Goal: Task Accomplishment & Management: Use online tool/utility

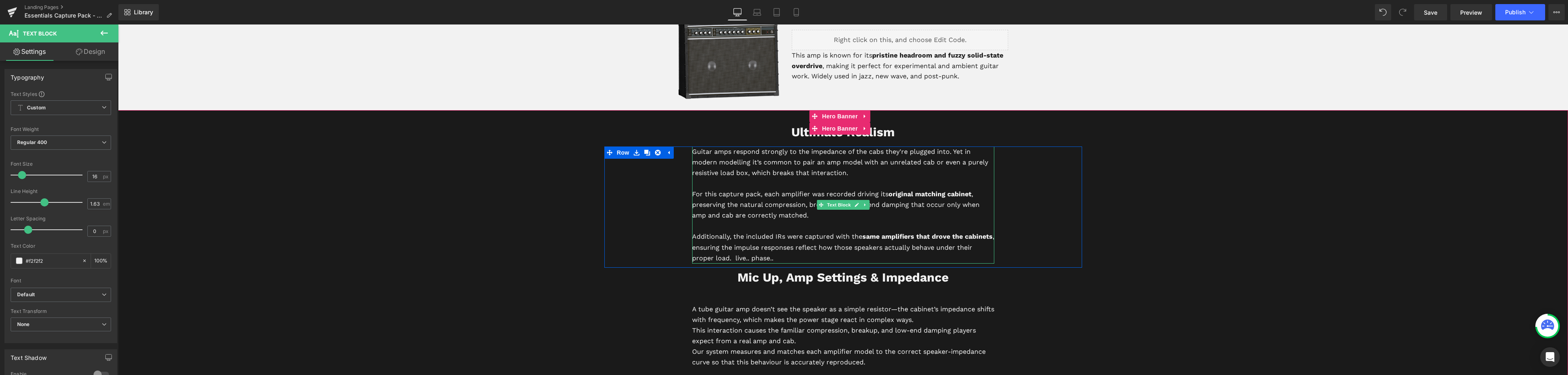
click at [790, 257] on p "Additionally, the included IRs were captured with the same amplifiers that drov…" at bounding box center [843, 246] width 302 height 32
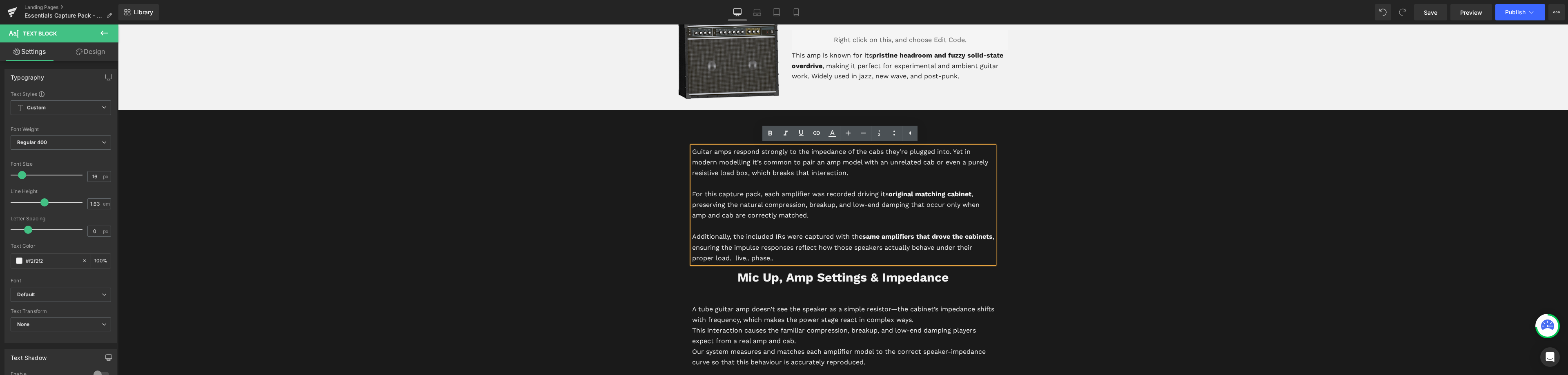
click at [809, 216] on p "For this capture pack, each amplifier was recorded driving its original matchin…" at bounding box center [843, 205] width 302 height 32
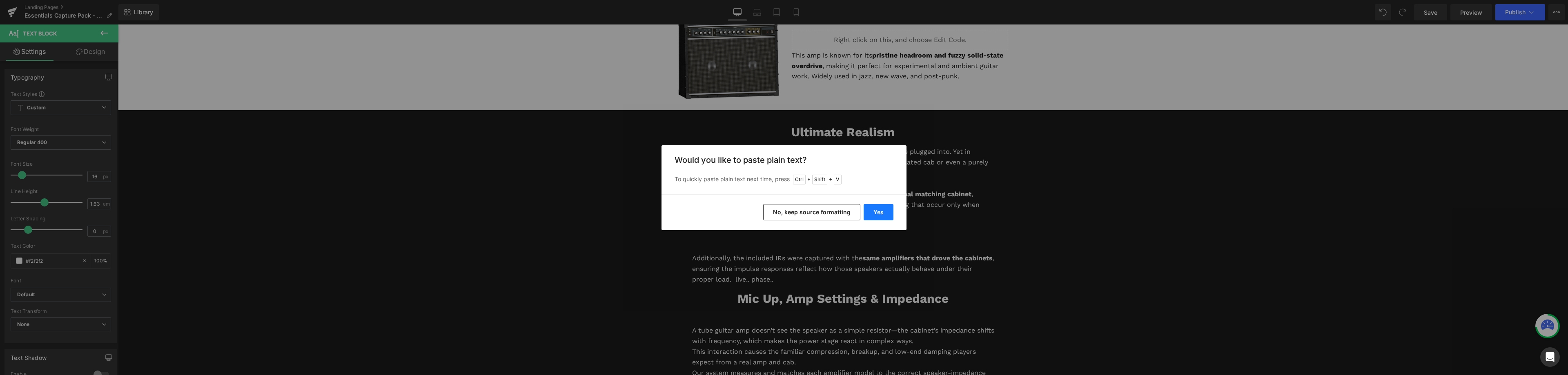
click at [886, 216] on button "Yes" at bounding box center [878, 211] width 30 height 16
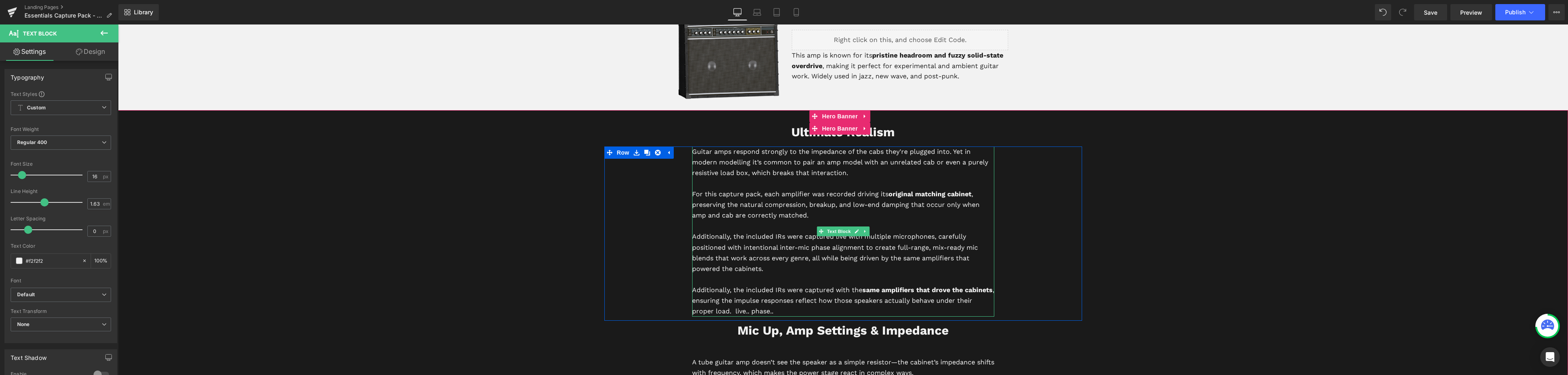
click at [789, 267] on p "Additionally, the included IRs were captured live with multiple microphones, ca…" at bounding box center [843, 252] width 302 height 43
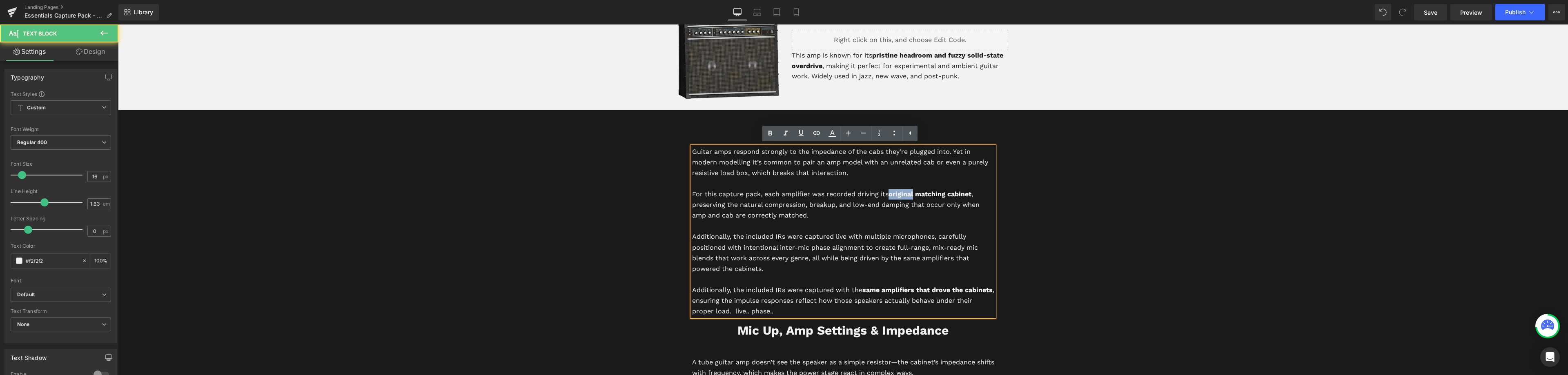
drag, startPoint x: 912, startPoint y: 194, endPoint x: 889, endPoint y: 196, distance: 23.1
click at [889, 196] on strong "original matching cabinet" at bounding box center [929, 193] width 83 height 8
drag, startPoint x: 819, startPoint y: 260, endPoint x: 885, endPoint y: 253, distance: 66.4
click at [885, 253] on p "Additionally, the included IRs were captured live with multiple microphones, ca…" at bounding box center [843, 252] width 302 height 43
click at [832, 250] on p "Additionally, the included IRs were captured live with multiple microphones, ca…" at bounding box center [843, 252] width 302 height 43
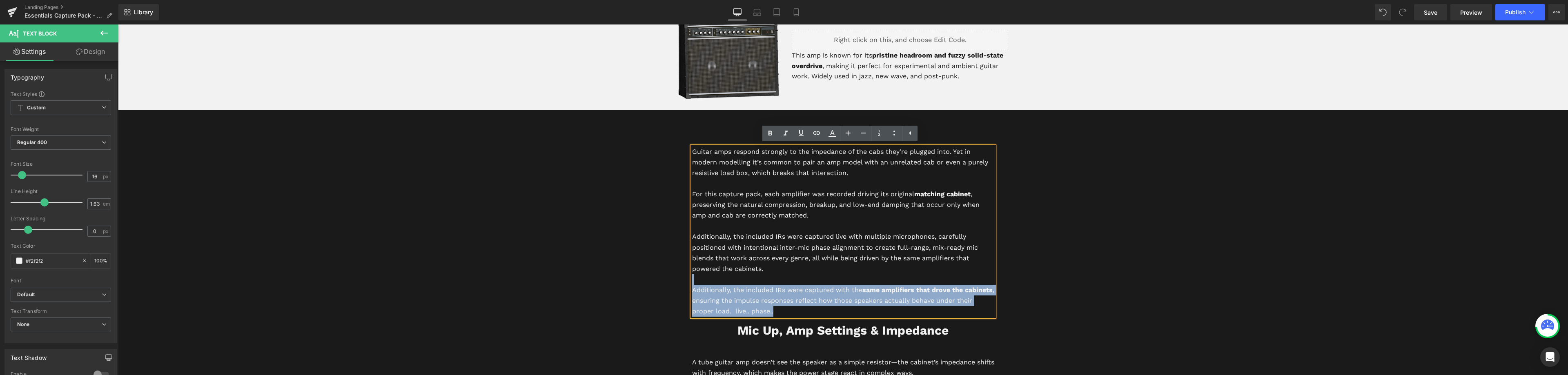
drag, startPoint x: 762, startPoint y: 268, endPoint x: 688, endPoint y: 239, distance: 79.5
click at [692, 239] on div "Guitar amps respond strongly to the impedance of the cabs they're plugged into.…" at bounding box center [843, 232] width 302 height 170
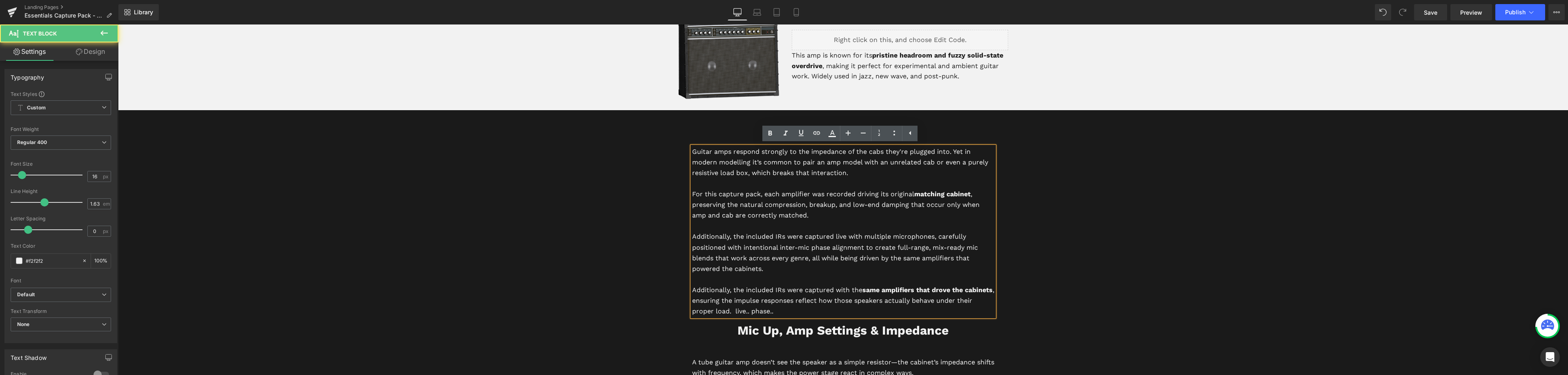
click at [712, 249] on p "Additionally, the included IRs were captured live with multiple microphones, ca…" at bounding box center [843, 252] width 302 height 43
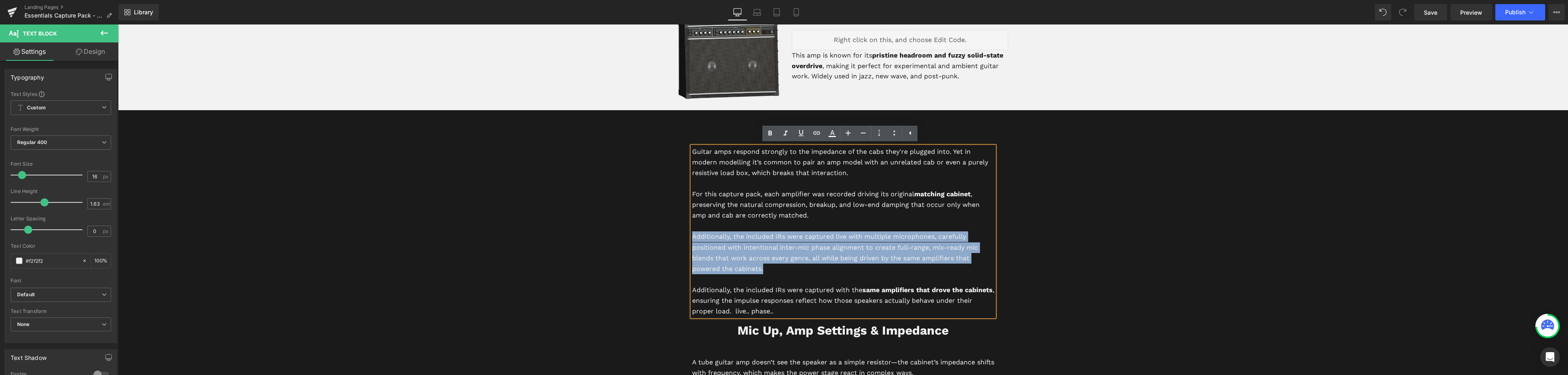
drag, startPoint x: 766, startPoint y: 269, endPoint x: 691, endPoint y: 239, distance: 80.8
click at [692, 239] on p "Additionally, the included IRs were captured live with multiple microphones, ca…" at bounding box center [843, 252] width 302 height 43
copy p "Additionally, the included IRs were captured live with multiple microphones, ca…"
click at [785, 253] on p "Additionally, the included IRs were captured live with multiple microphones, ca…" at bounding box center [843, 252] width 302 height 43
drag, startPoint x: 749, startPoint y: 264, endPoint x: 689, endPoint y: 237, distance: 65.8
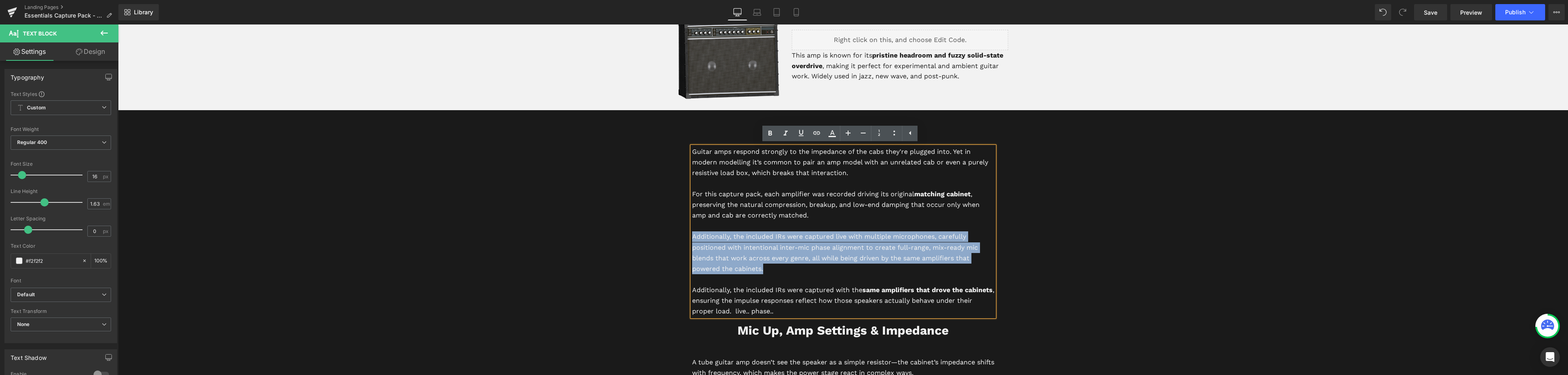
click at [692, 237] on p "Additionally, the included IRs were captured live with multiple microphones, ca…" at bounding box center [843, 252] width 302 height 43
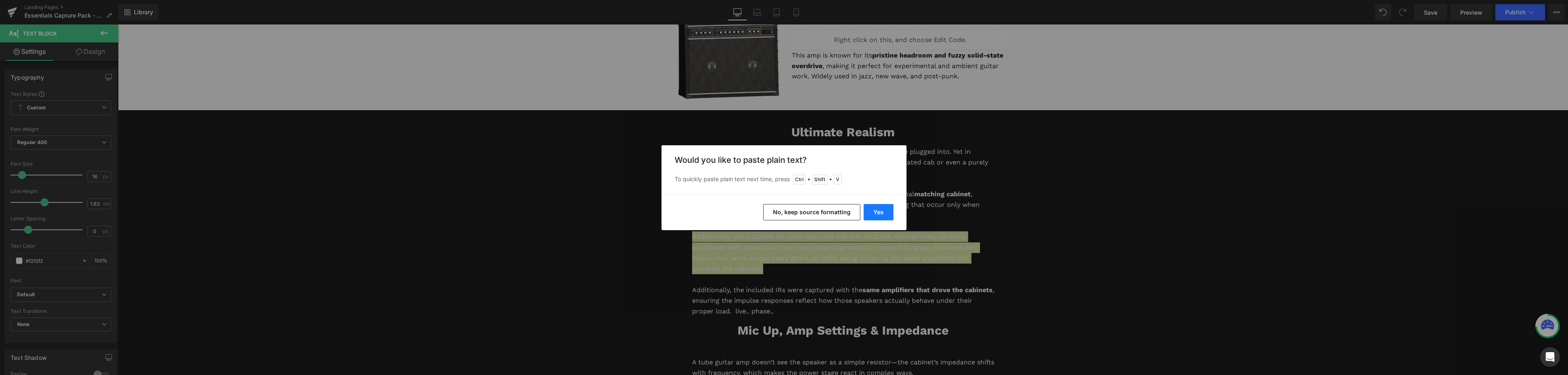
click at [877, 210] on button "Yes" at bounding box center [878, 211] width 30 height 16
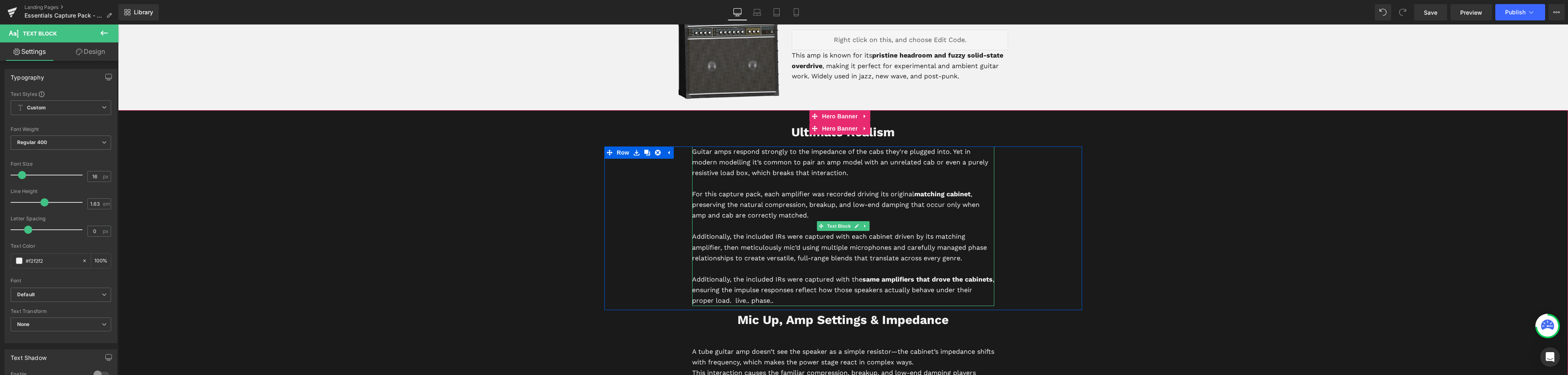
click at [883, 236] on p "Additionally, the included IRs were captured with each cabinet driven by its ma…" at bounding box center [843, 246] width 302 height 32
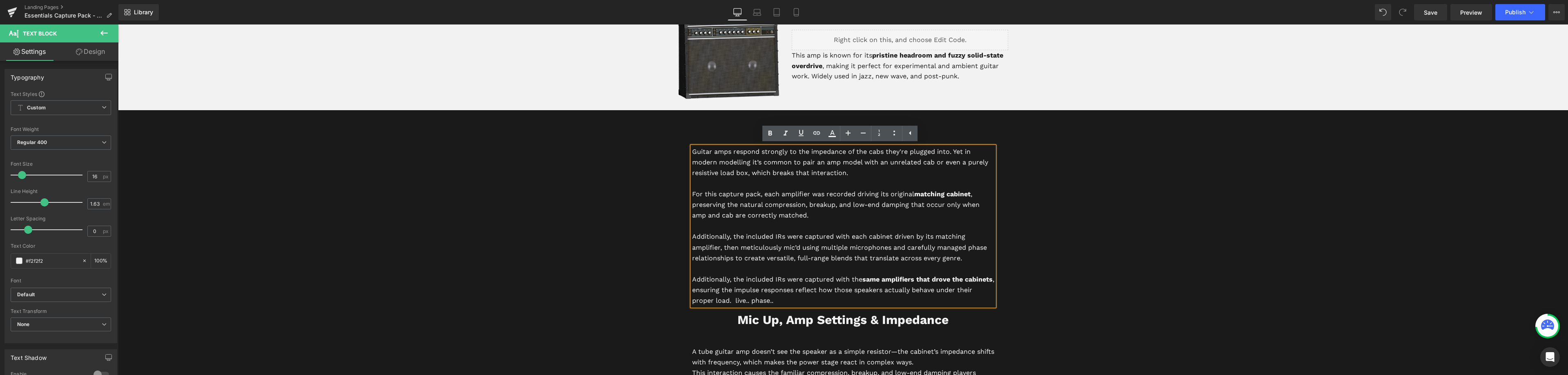
click at [892, 237] on p "Additionally, the included IRs were captured with each cabinet driven by its ma…" at bounding box center [843, 246] width 302 height 32
drag, startPoint x: 888, startPoint y: 235, endPoint x: 872, endPoint y: 237, distance: 16.1
click at [877, 234] on p "Additionally, the included IRs were captured with each cabinet being driven by …" at bounding box center [843, 246] width 302 height 32
drag, startPoint x: 717, startPoint y: 246, endPoint x: 703, endPoint y: 247, distance: 14.0
click at [703, 247] on p "Additionally, the included IRs were captured with each cab being driven by its …" at bounding box center [843, 246] width 302 height 32
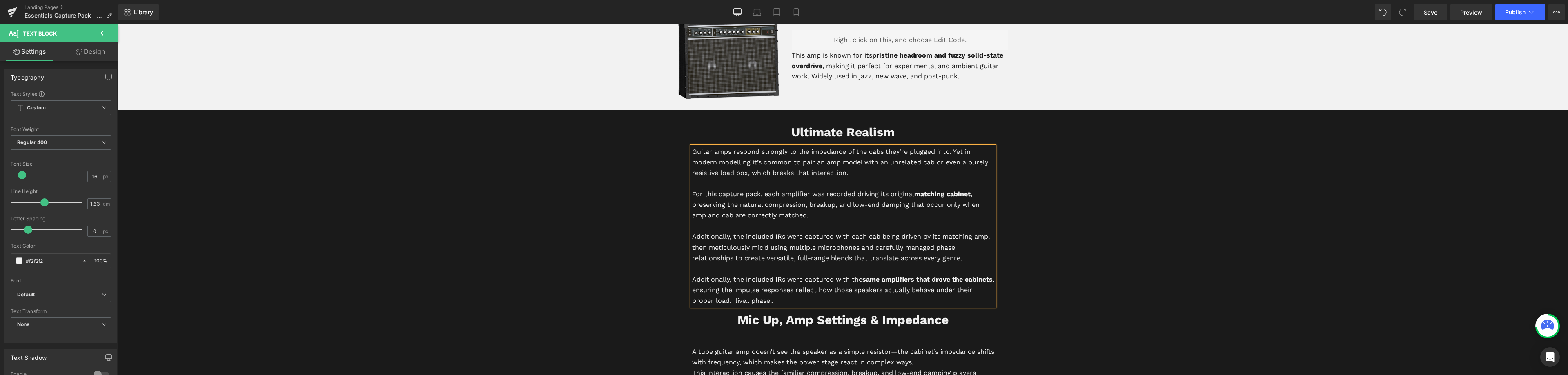
click at [765, 247] on p "Additionally, the included IRs were captured with each cab being driven by its …" at bounding box center [843, 246] width 302 height 32
drag, startPoint x: 880, startPoint y: 249, endPoint x: 778, endPoint y: 248, distance: 102.0
click at [778, 248] on p "Additionally, the included IRs were captured with each cab being driven by its …" at bounding box center [843, 246] width 302 height 32
click at [789, 246] on p "Additionally, the included IRs were captured with each cab being driven by its …" at bounding box center [843, 246] width 302 height 32
drag, startPoint x: 765, startPoint y: 248, endPoint x: 758, endPoint y: 250, distance: 7.3
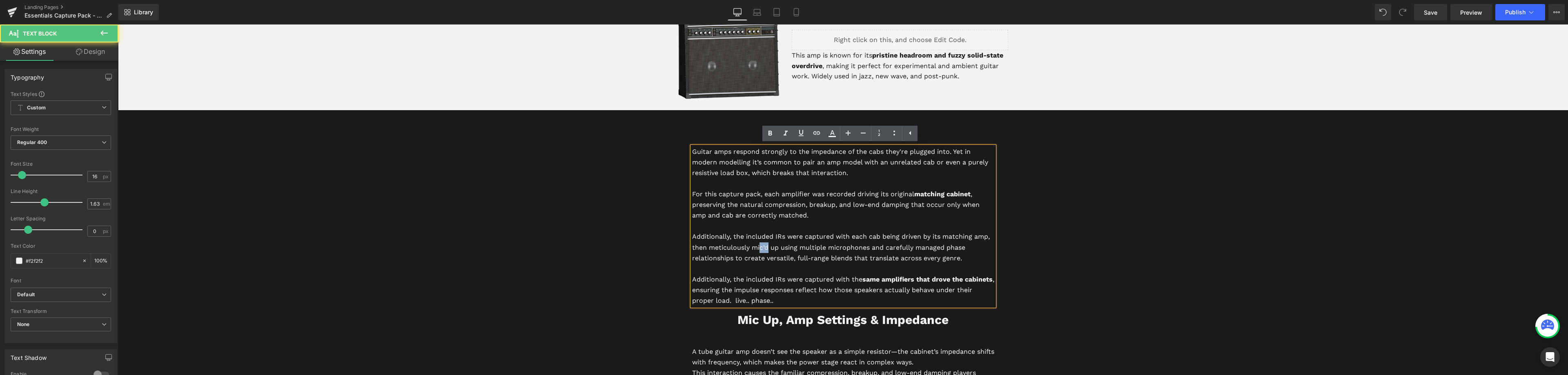
click at [758, 250] on p "Additionally, the included IRs were captured with each cab being driven by its …" at bounding box center [843, 246] width 302 height 32
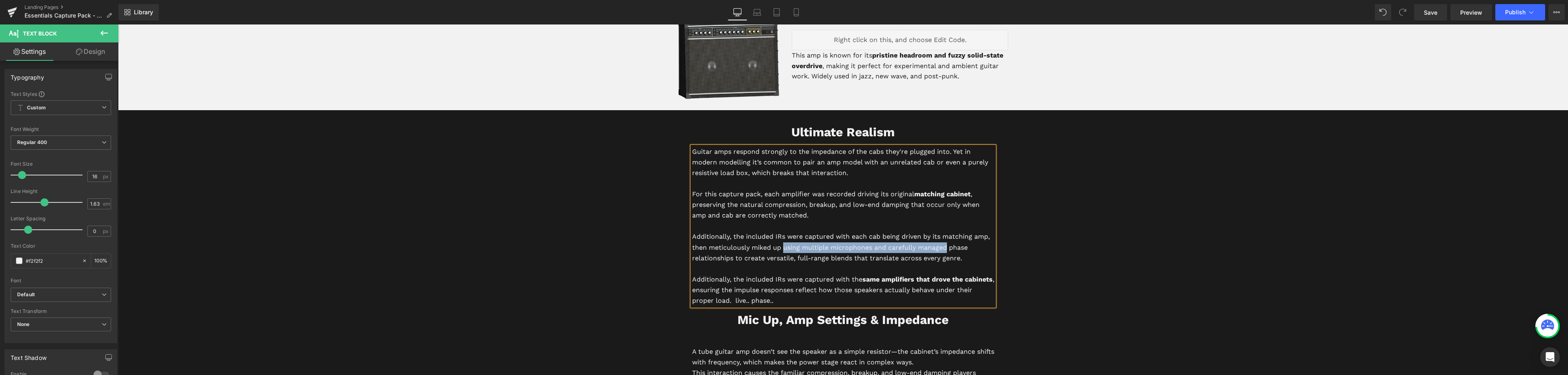
drag, startPoint x: 944, startPoint y: 248, endPoint x: 782, endPoint y: 251, distance: 162.0
click at [782, 251] on p "Additionally, the included IRs were captured with each cab being driven by its …" at bounding box center [843, 246] width 302 height 32
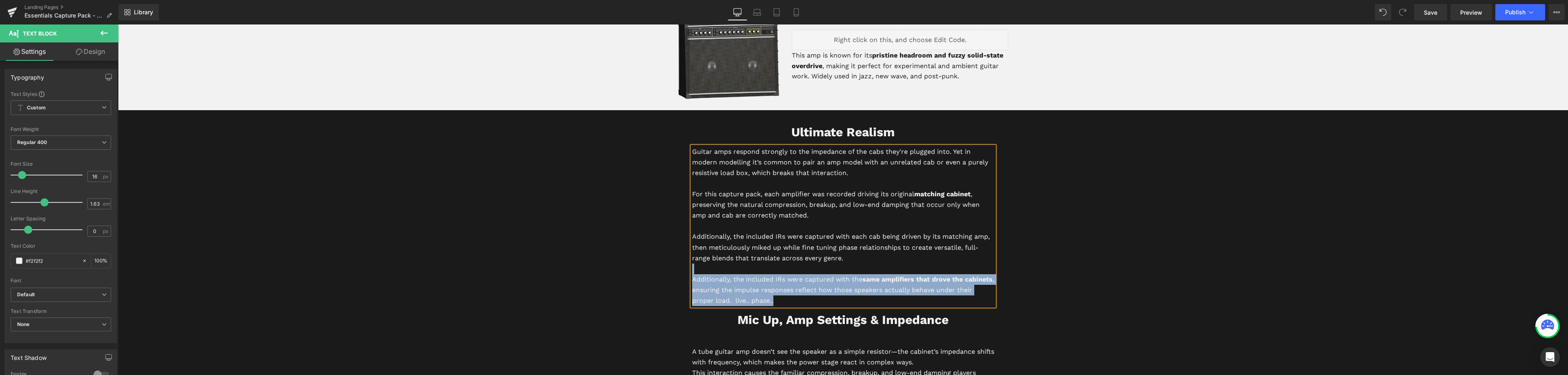
drag, startPoint x: 841, startPoint y: 258, endPoint x: 848, endPoint y: 304, distance: 46.5
click at [848, 304] on div "Guitar amps respond strongly to the impedance of the cabs they're plugged into.…" at bounding box center [843, 226] width 302 height 159
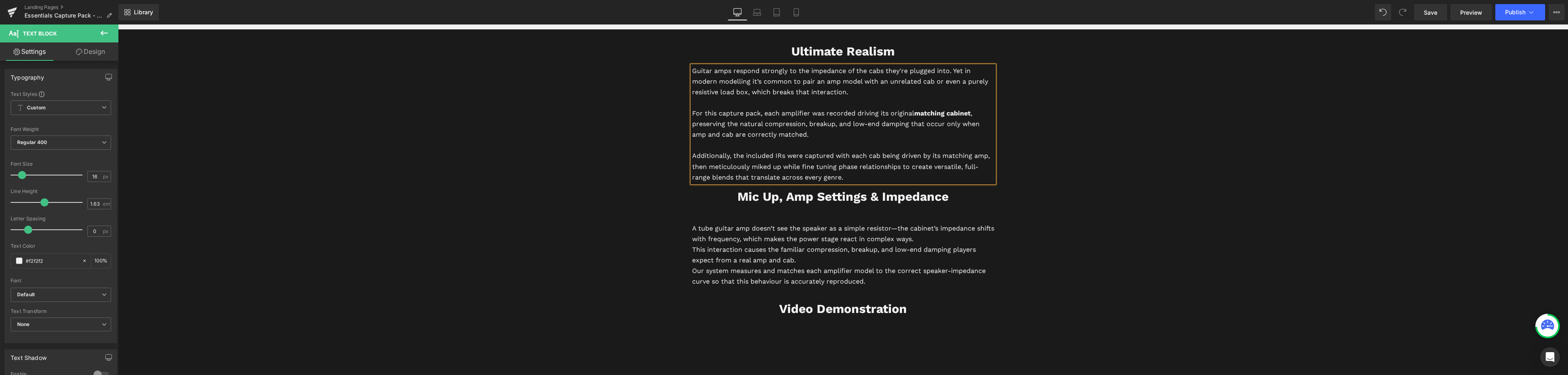
scroll to position [1918, 0]
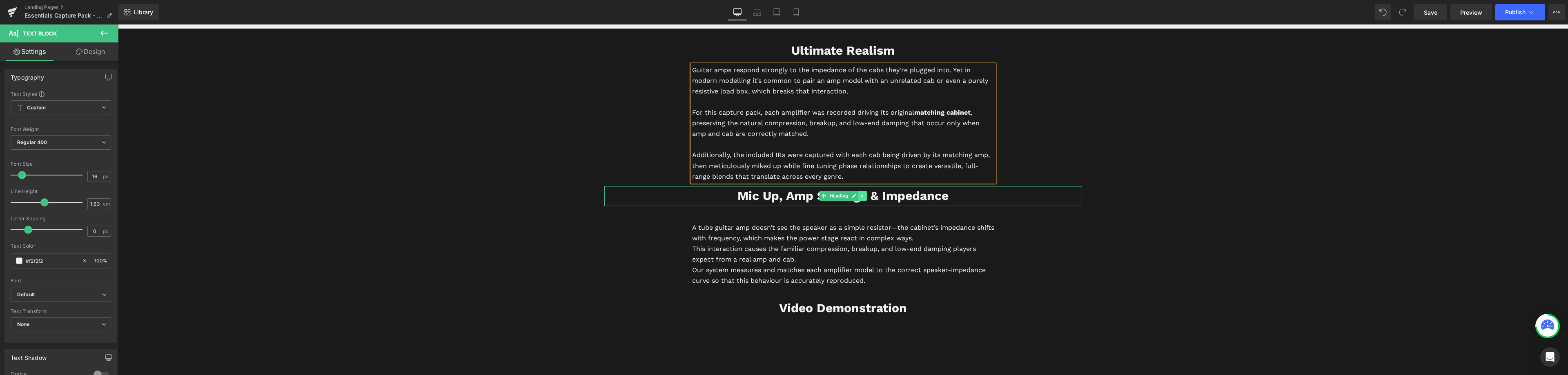
click at [861, 196] on icon at bounding box center [861, 195] width 1 height 3
click at [865, 196] on icon at bounding box center [866, 195] width 4 height 4
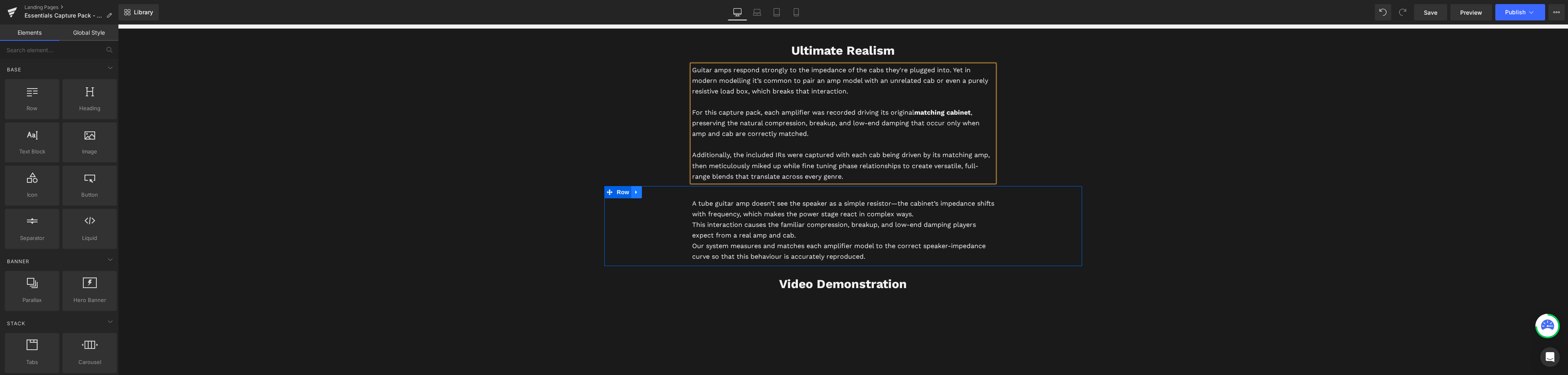
click at [634, 193] on icon at bounding box center [636, 192] width 6 height 6
click at [652, 193] on link at bounding box center [657, 192] width 10 height 12
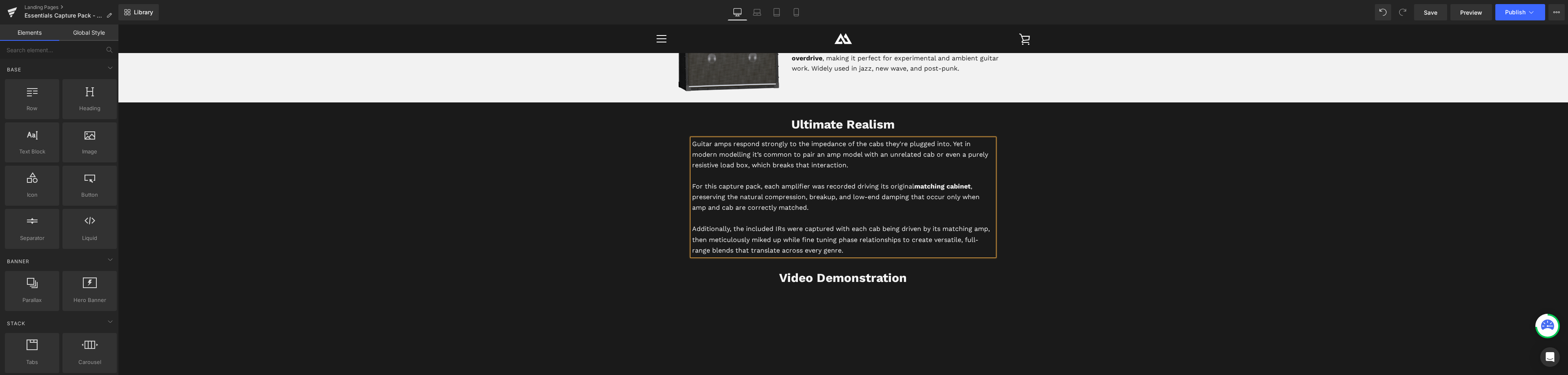
scroll to position [1837, 0]
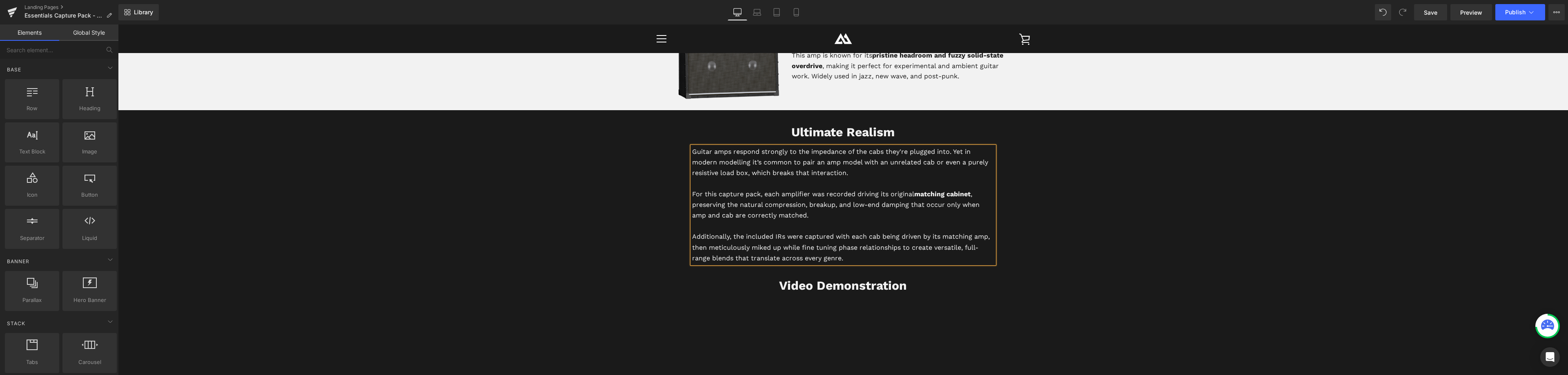
click at [876, 176] on p "Guitar amps respond strongly to the impedance of the cabs they're plugged into.…" at bounding box center [843, 162] width 302 height 32
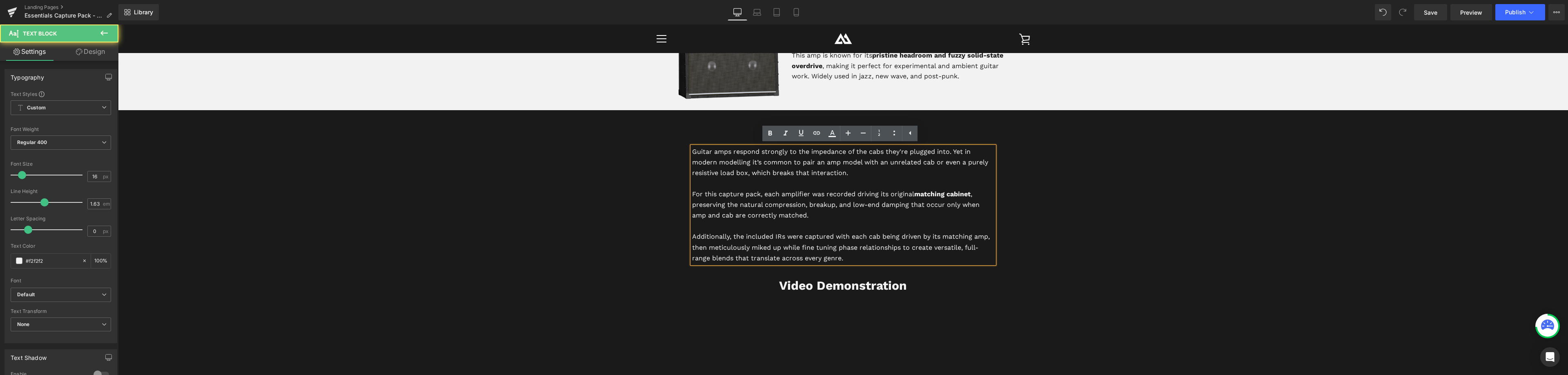
click at [1117, 188] on span "Ultimate Realism Heading Guitar amps respond strongly to the impedance of the c…" at bounding box center [842, 341] width 1449 height 462
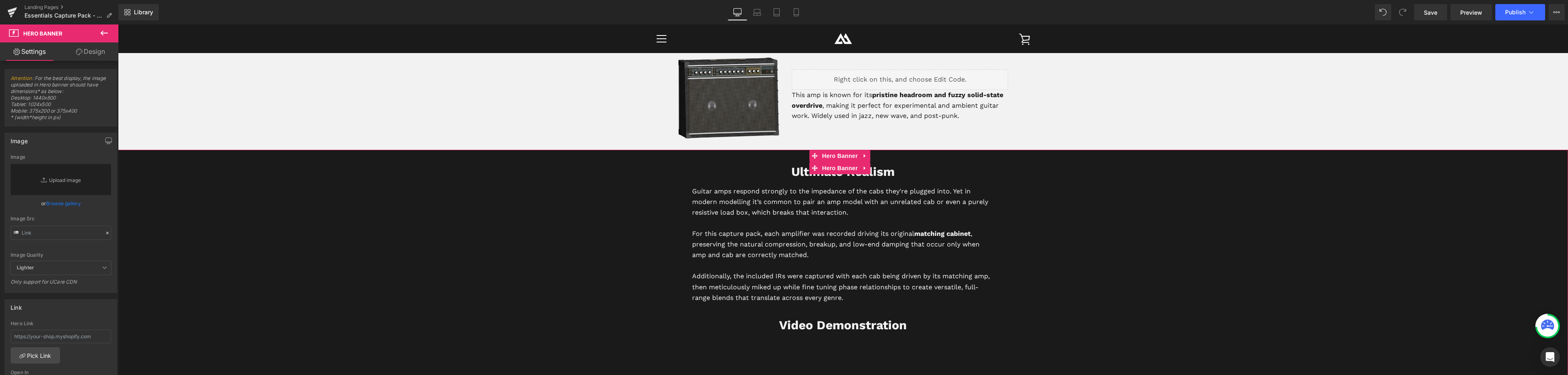
scroll to position [1796, 0]
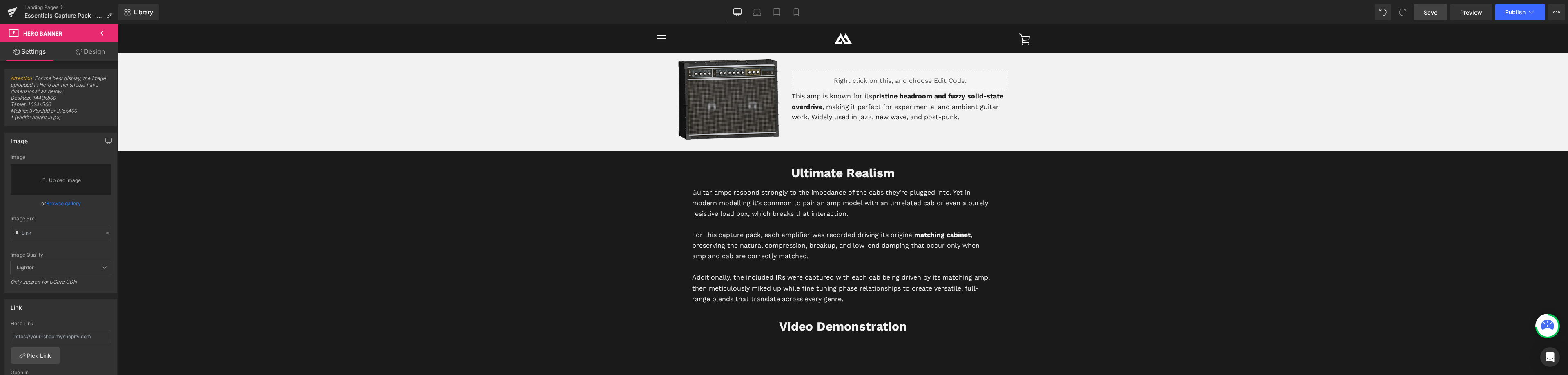
drag, startPoint x: 1431, startPoint y: 16, endPoint x: 1033, endPoint y: 122, distance: 411.9
click at [1431, 16] on span "Save" at bounding box center [1431, 13] width 14 height 9
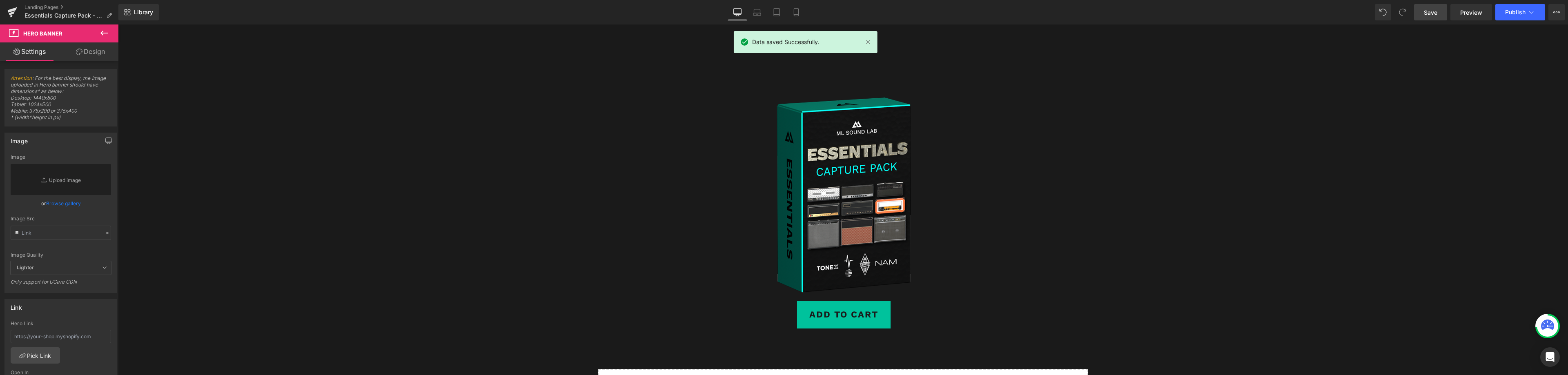
scroll to position [2326, 0]
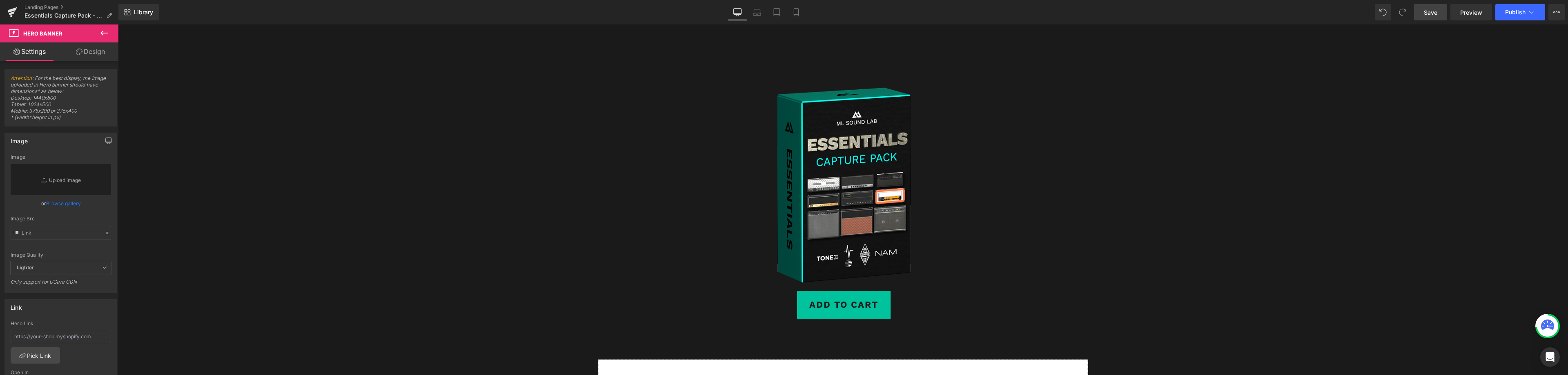
click at [102, 30] on icon at bounding box center [103, 32] width 9 height 9
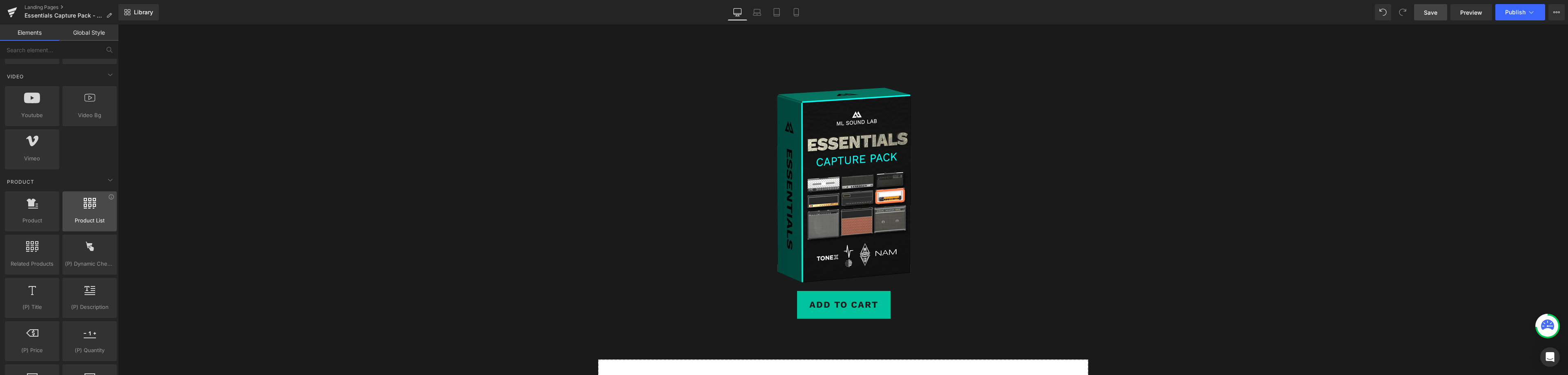
scroll to position [571, 0]
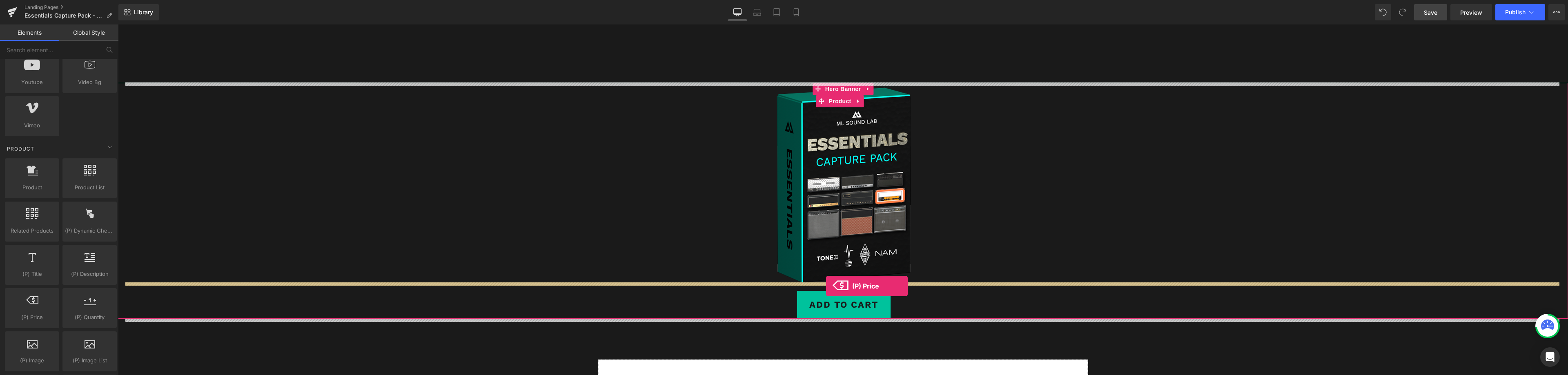
drag, startPoint x: 154, startPoint y: 328, endPoint x: 826, endPoint y: 286, distance: 673.3
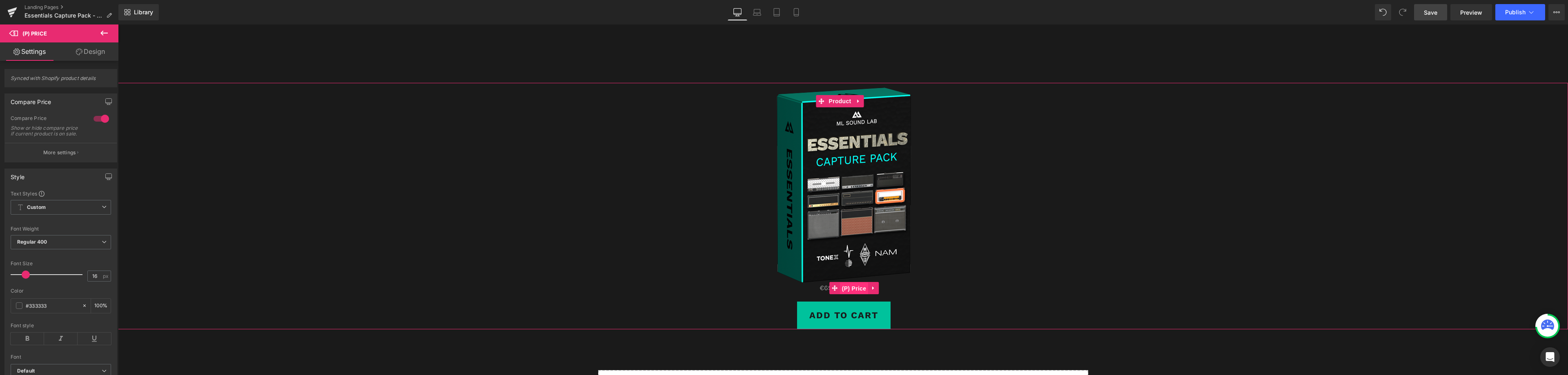
click at [853, 289] on span "(P) Price" at bounding box center [854, 288] width 29 height 12
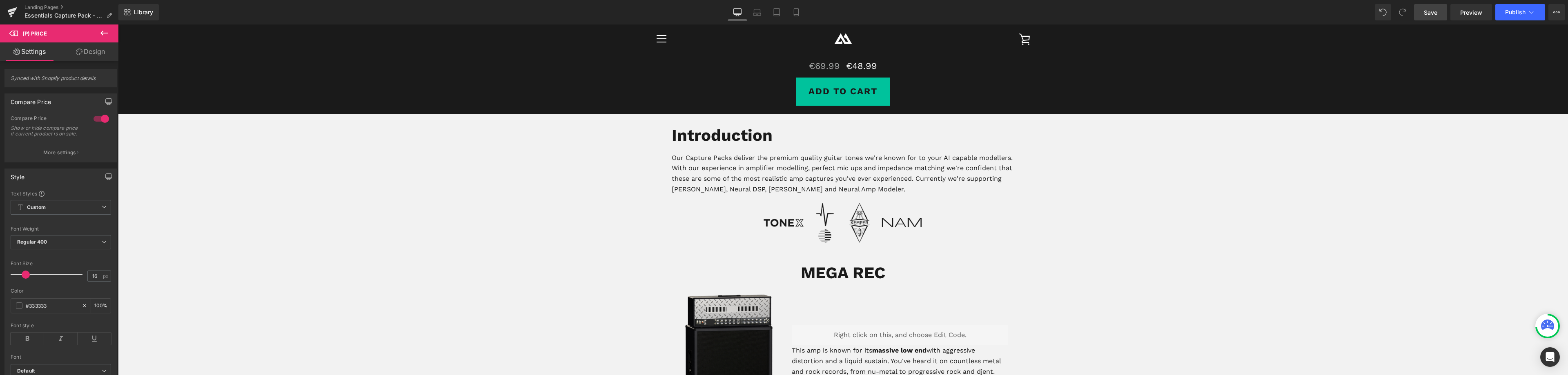
scroll to position [0, 0]
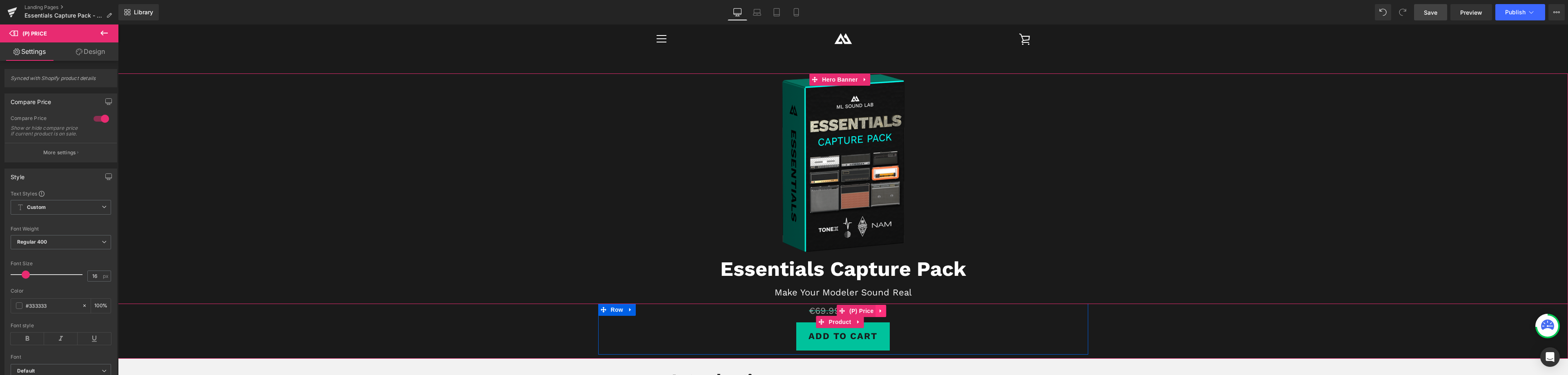
click at [878, 310] on icon at bounding box center [881, 311] width 6 height 6
click at [873, 311] on icon at bounding box center [876, 311] width 6 height 6
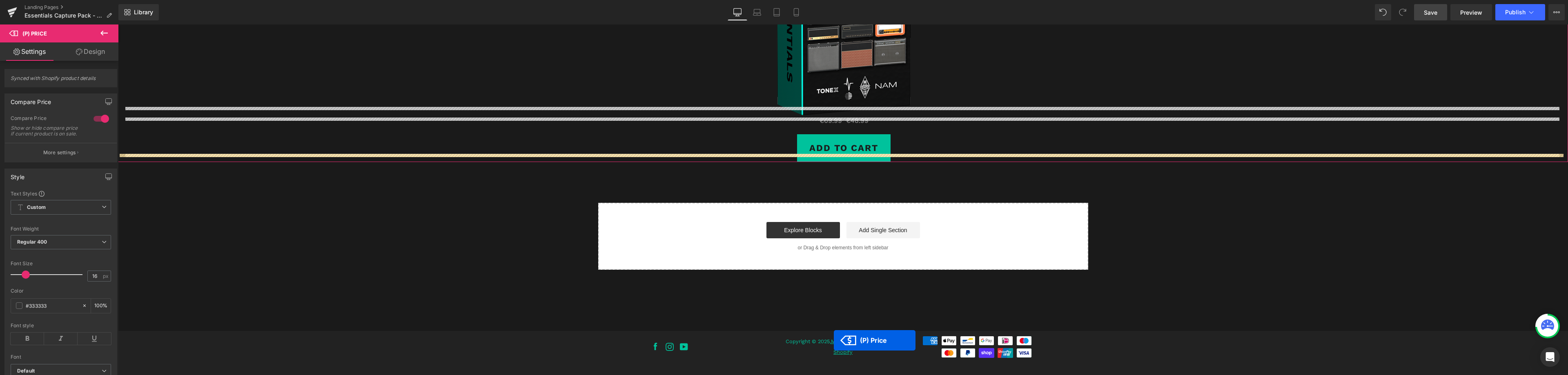
scroll to position [2526, 0]
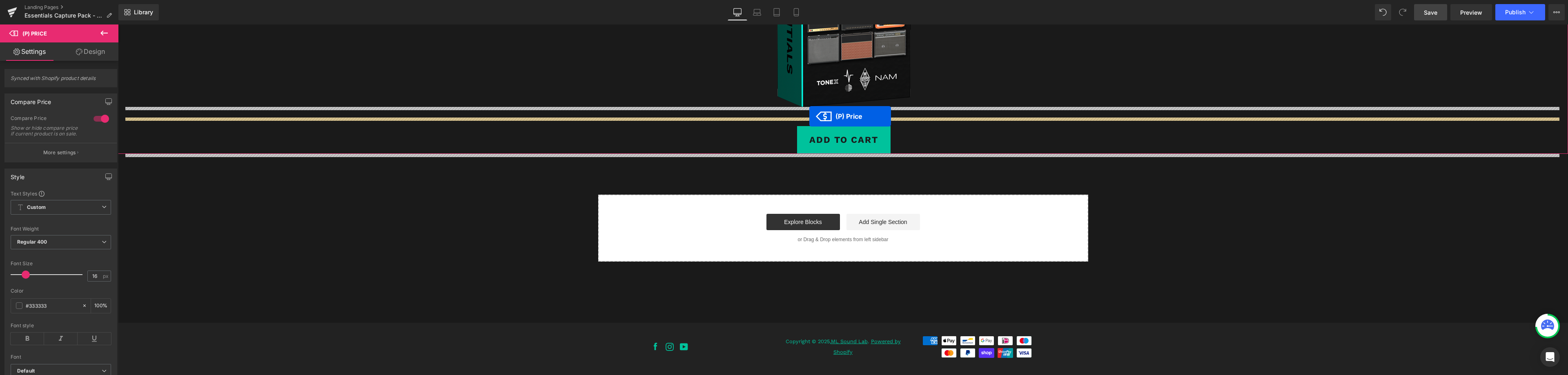
drag, startPoint x: 839, startPoint y: 146, endPoint x: 809, endPoint y: 116, distance: 42.4
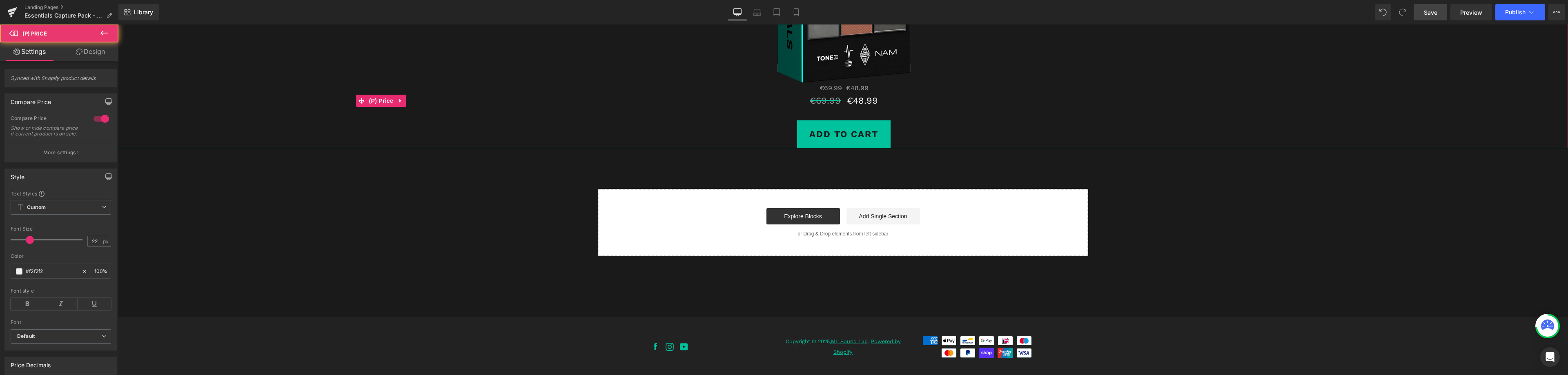
scroll to position [2501, 0]
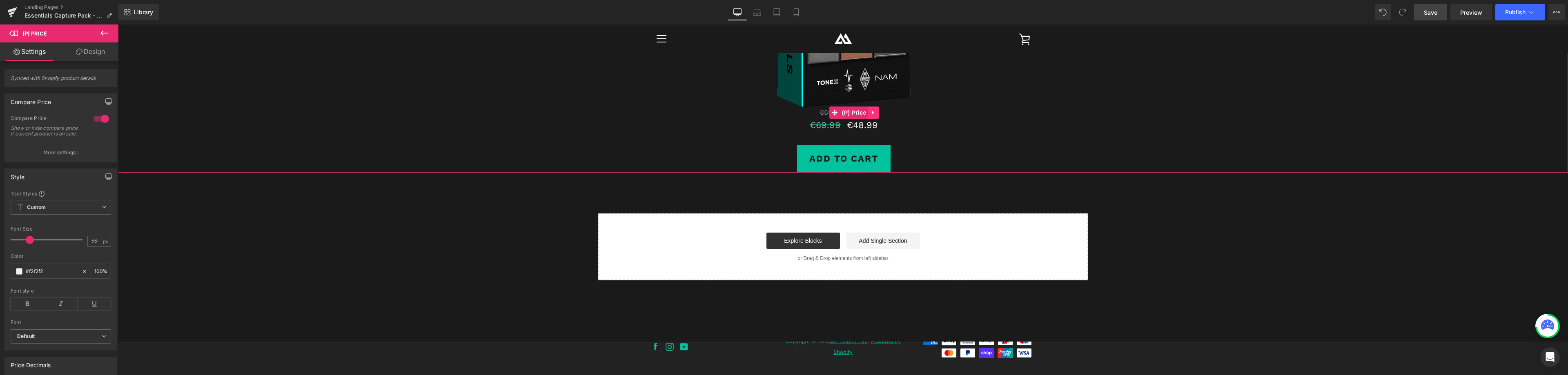
click at [871, 113] on icon at bounding box center [873, 112] width 6 height 6
click at [877, 112] on icon at bounding box center [878, 112] width 6 height 6
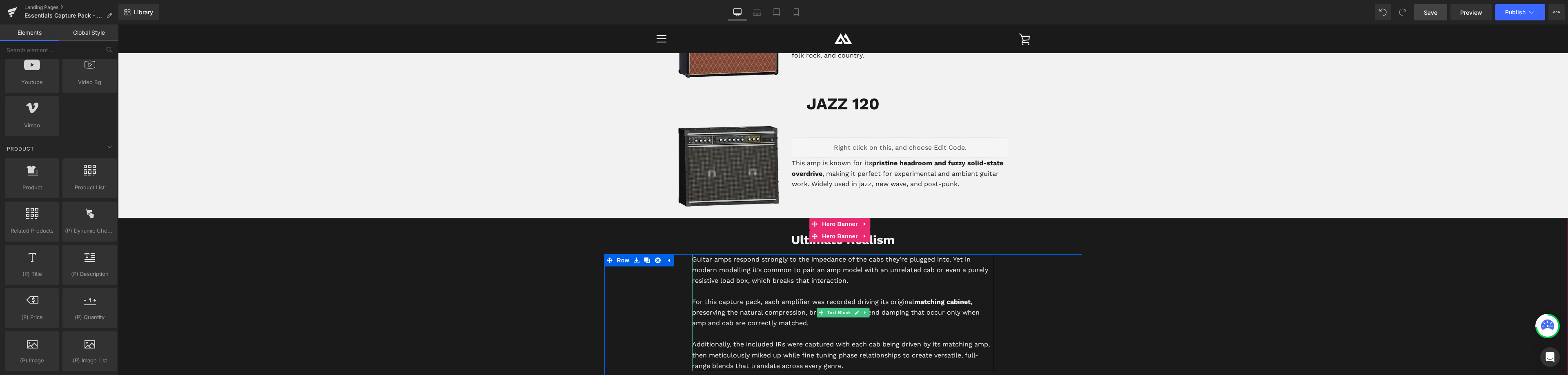
scroll to position [1685, 0]
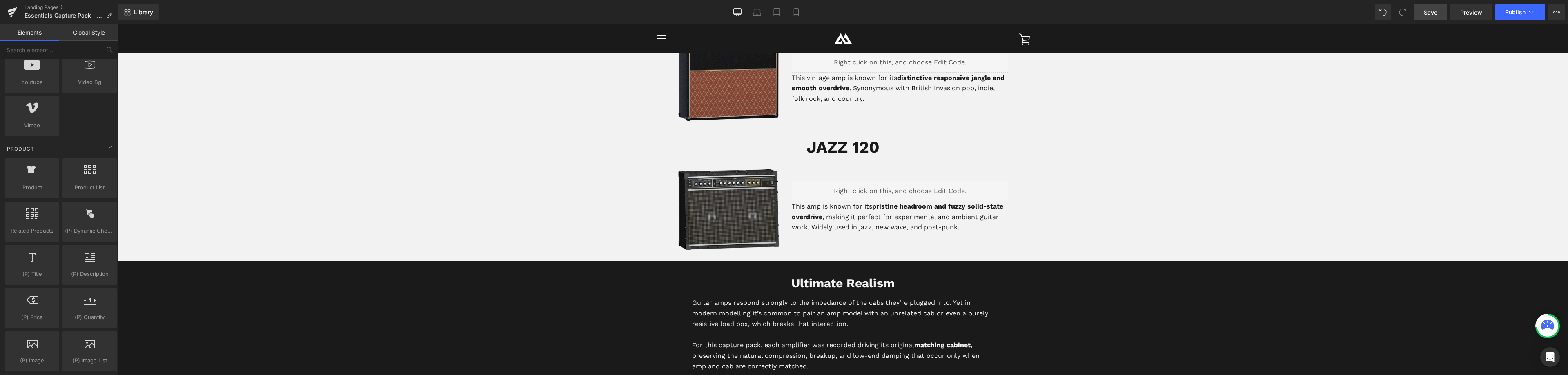
click at [1429, 13] on span "Save" at bounding box center [1431, 13] width 14 height 9
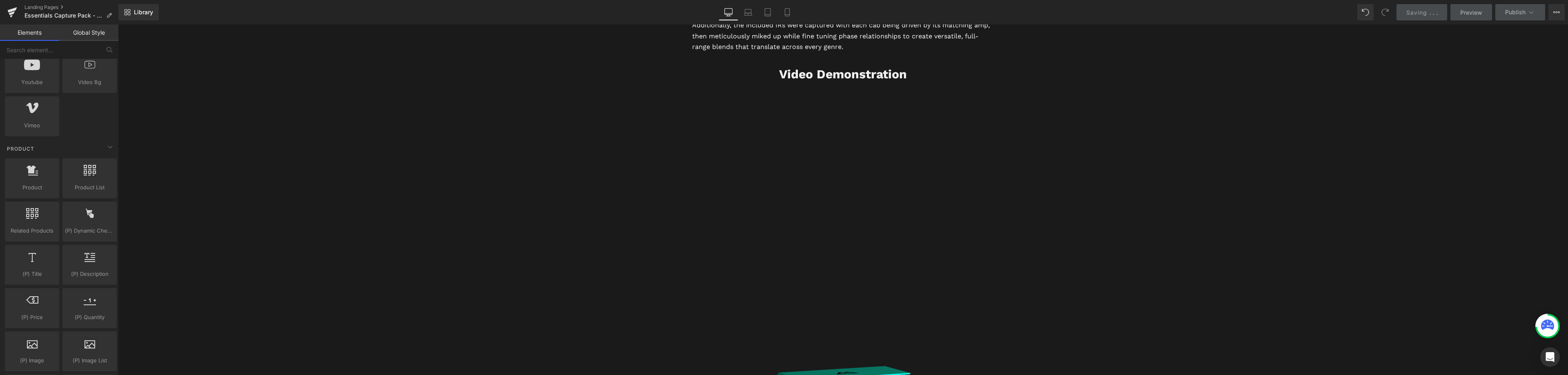
scroll to position [2052, 0]
click at [1513, 11] on span "Publish" at bounding box center [1515, 13] width 20 height 7
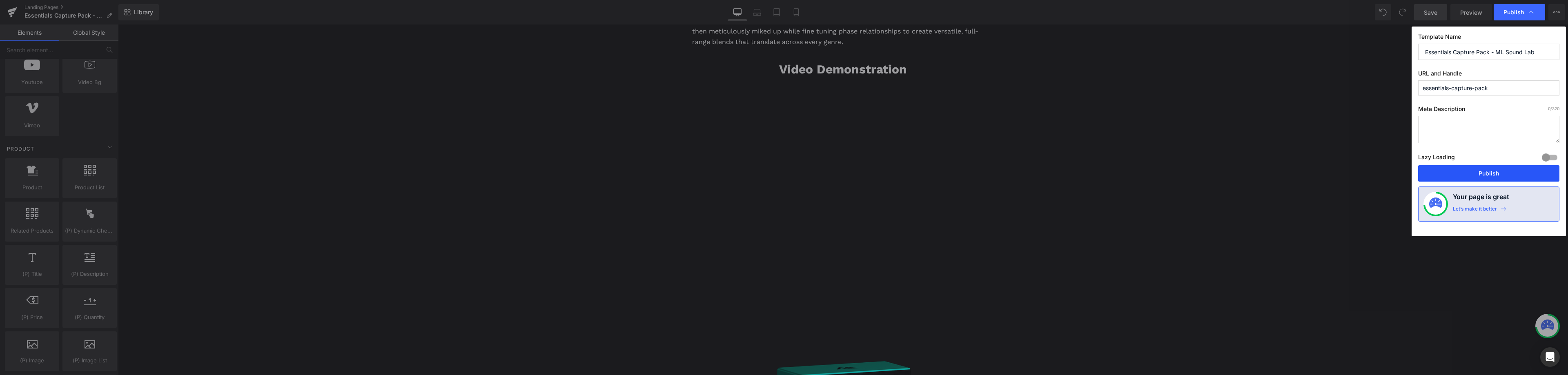
click at [1479, 173] on button "Publish" at bounding box center [1489, 173] width 142 height 16
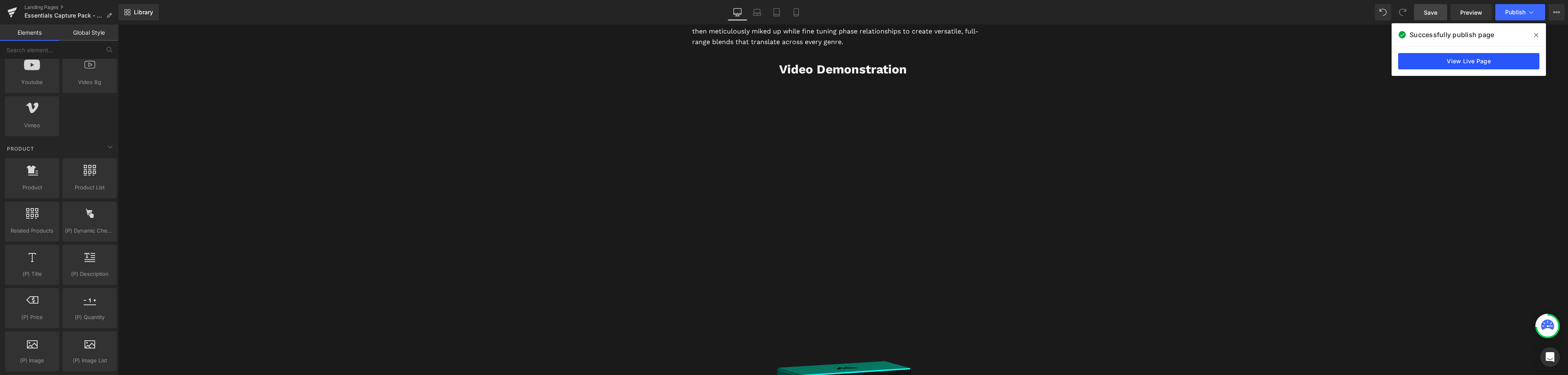
click at [1441, 60] on link "View Live Page" at bounding box center [1468, 61] width 142 height 16
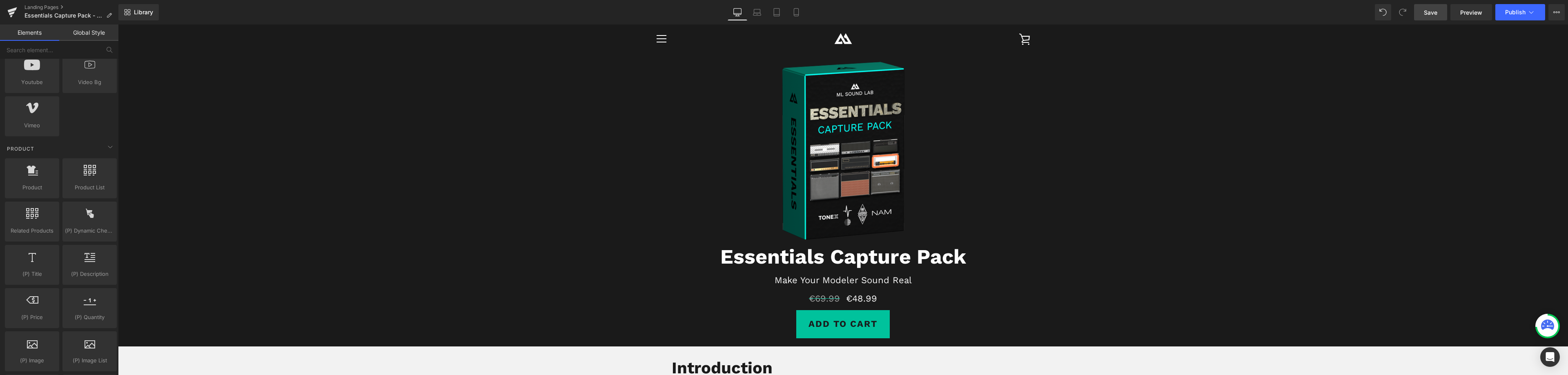
scroll to position [257, 0]
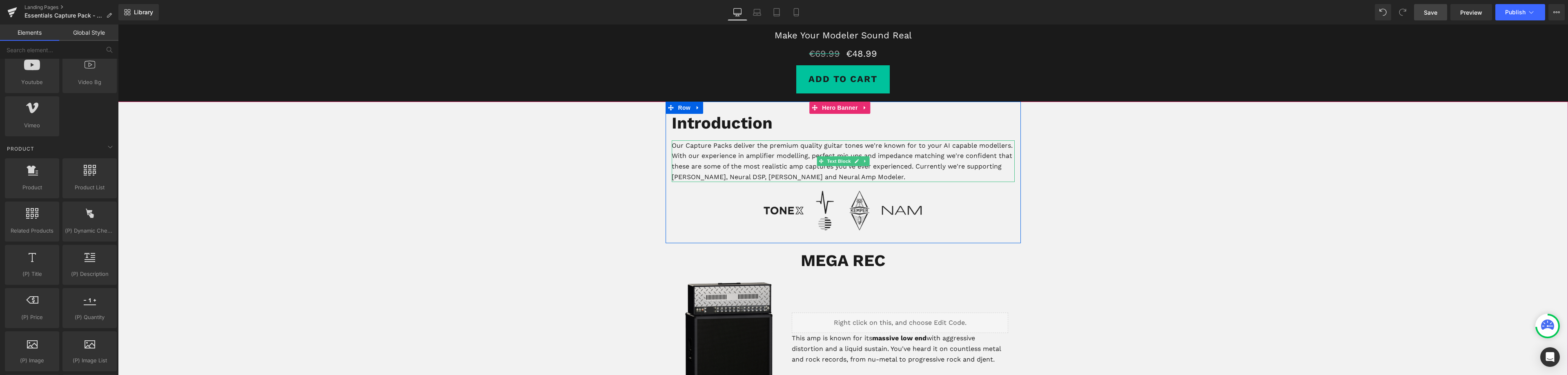
click at [723, 168] on p "Our Capture Packs deliver the premium quality guitar tones we're known for to y…" at bounding box center [843, 161] width 343 height 42
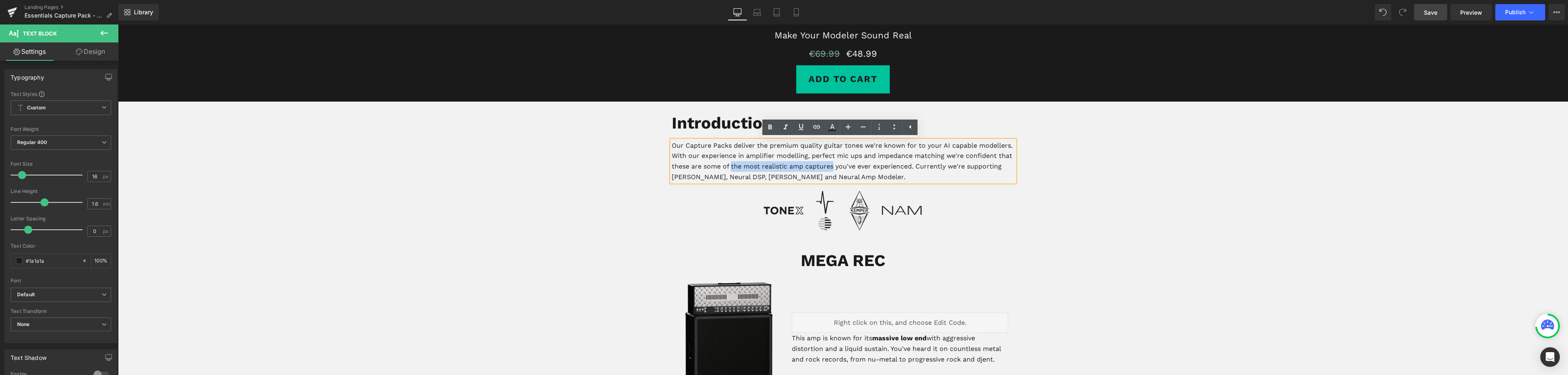
drag, startPoint x: 728, startPoint y: 166, endPoint x: 832, endPoint y: 170, distance: 104.1
click at [832, 170] on p "Our Capture Packs deliver the premium quality guitar tones we're known for to y…" at bounding box center [843, 161] width 343 height 42
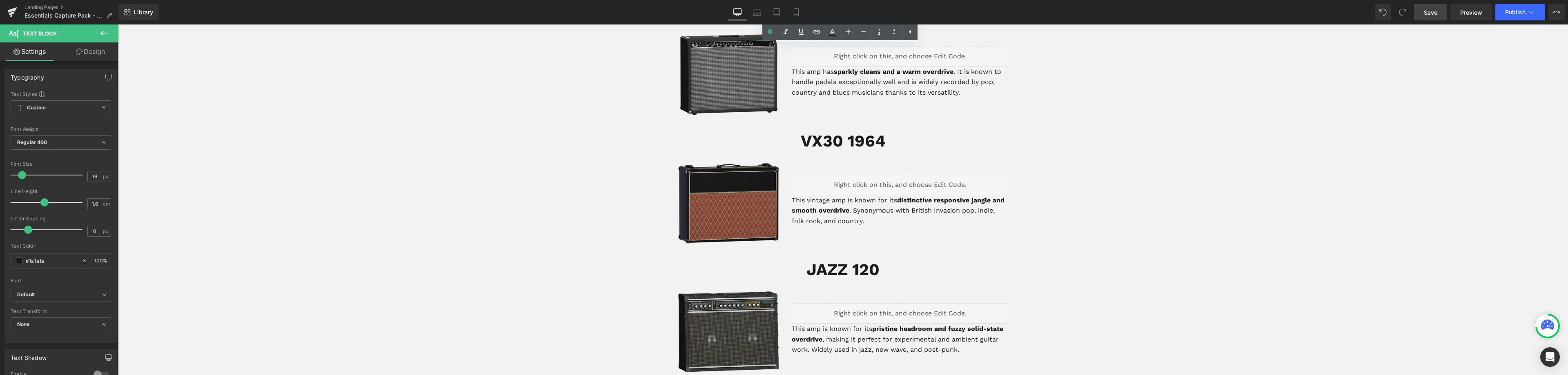
scroll to position [1849, 0]
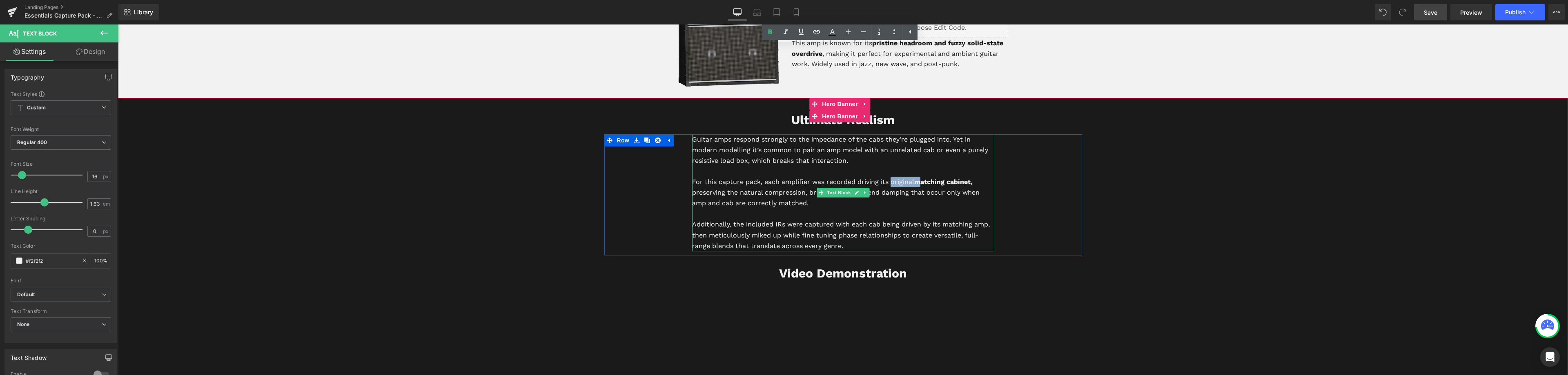
drag, startPoint x: 887, startPoint y: 182, endPoint x: 912, endPoint y: 180, distance: 25.1
click at [912, 180] on p "For this capture pack, each amplifier was recorded driving its original matchin…" at bounding box center [843, 192] width 302 height 32
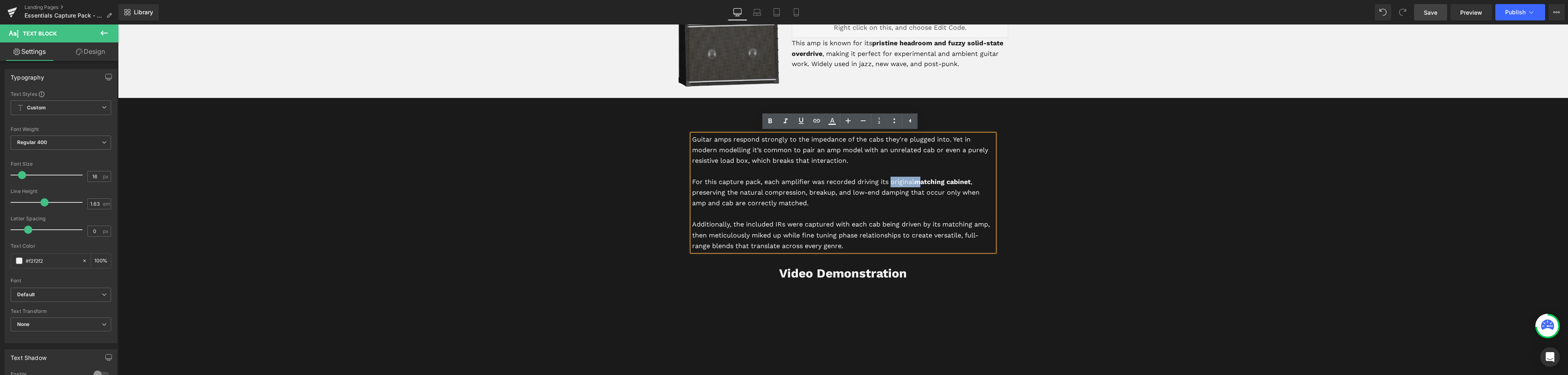
drag, startPoint x: 968, startPoint y: 182, endPoint x: 916, endPoint y: 180, distance: 52.0
click at [916, 180] on strong "matching cabinet" at bounding box center [942, 182] width 56 height 8
drag, startPoint x: 738, startPoint y: 193, endPoint x: 906, endPoint y: 193, distance: 168.0
click at [906, 193] on p "For this capture pack, each amplifier was recorded driving its original matchin…" at bounding box center [843, 192] width 302 height 32
click at [701, 202] on p "For this capture pack, each amplifier was recorded driving its original matchin…" at bounding box center [843, 192] width 302 height 32
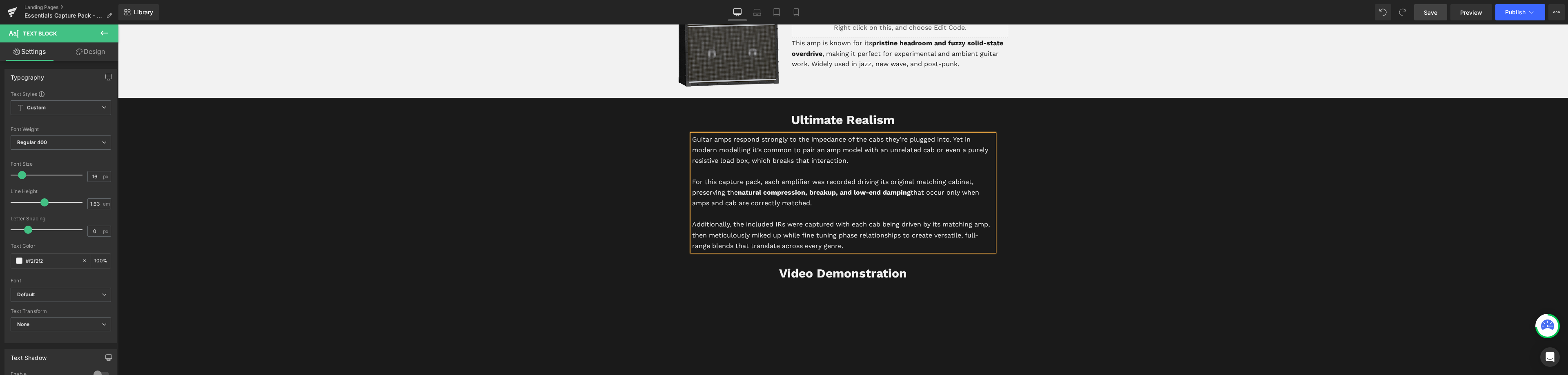
click at [733, 202] on p "For this capture pack, each amplifier was recorded driving its original matchin…" at bounding box center [843, 192] width 302 height 32
click at [848, 246] on p "Additionally, the included IRs were captured with each cab being driven by its …" at bounding box center [843, 234] width 302 height 32
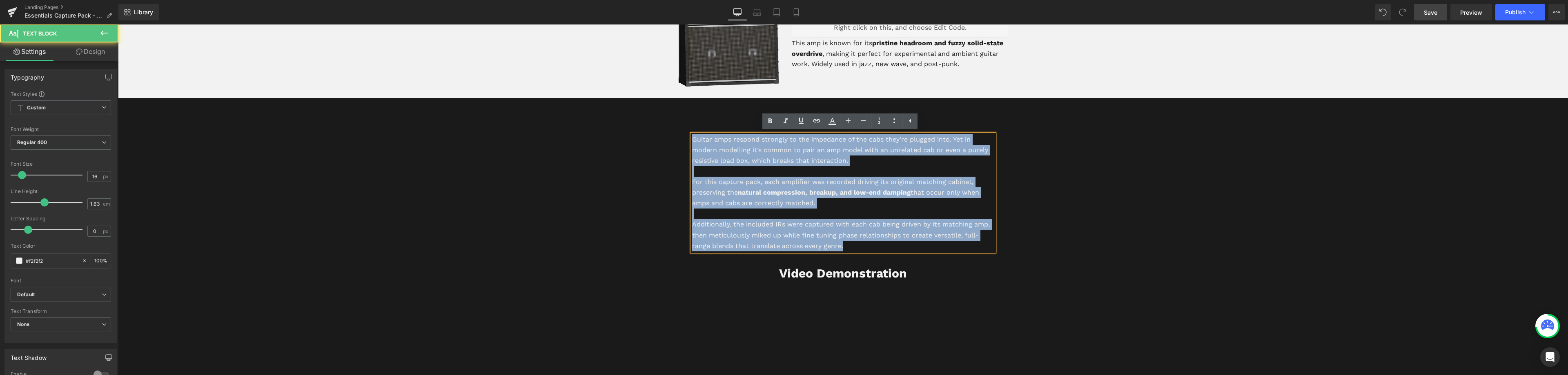
drag, startPoint x: 848, startPoint y: 245, endPoint x: 690, endPoint y: 140, distance: 189.7
click at [692, 140] on div "Guitar amps respond strongly to the impedance of the cabs they're plugged into.…" at bounding box center [843, 193] width 302 height 117
copy div "Guitar amps respond strongly to the impedance of the cabs they're plugged into.…"
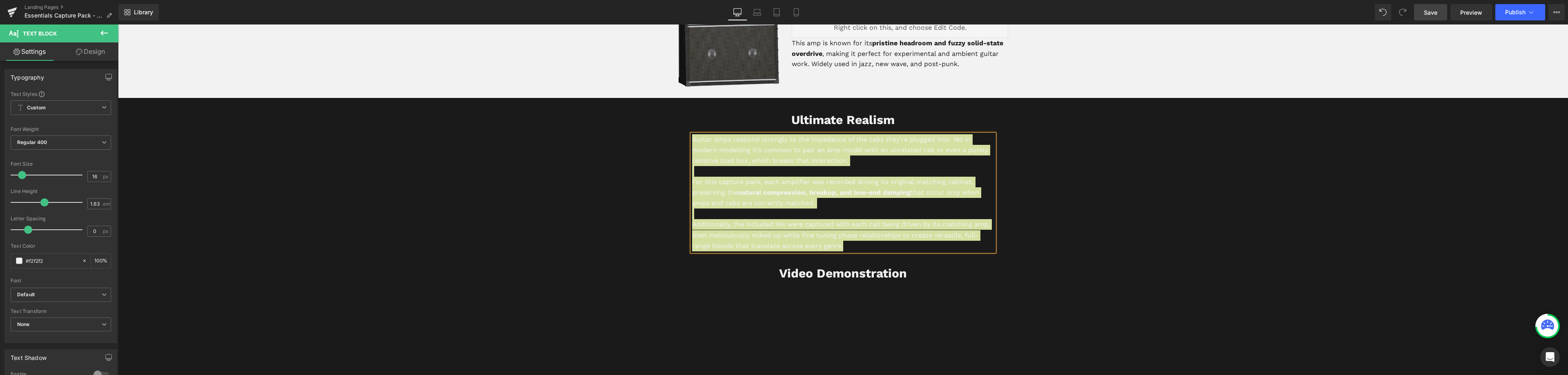
click at [1438, 14] on link "Save" at bounding box center [1430, 12] width 33 height 16
click at [1530, 14] on icon at bounding box center [1531, 13] width 9 height 9
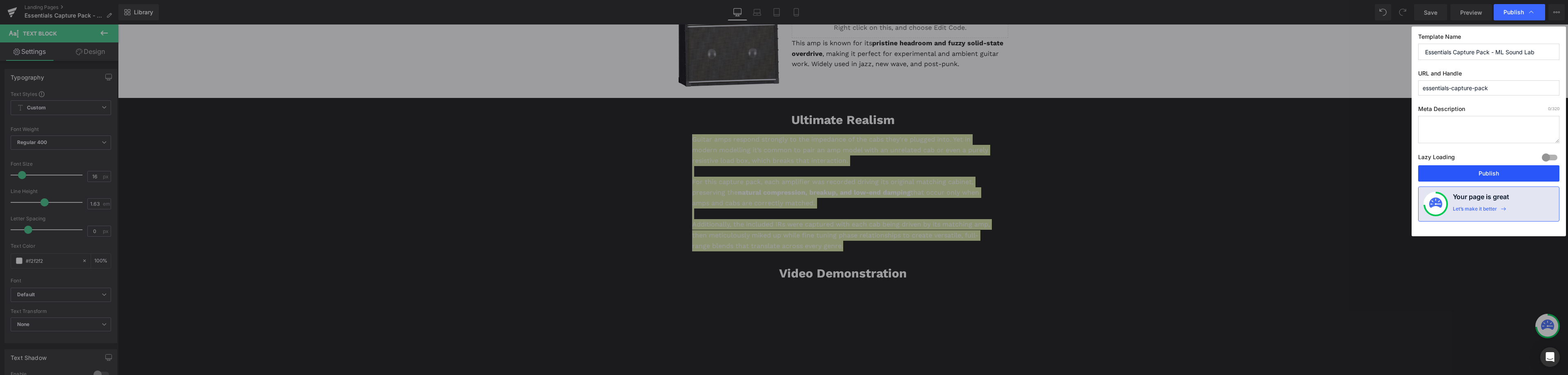
click at [1490, 172] on button "Publish" at bounding box center [1489, 173] width 142 height 16
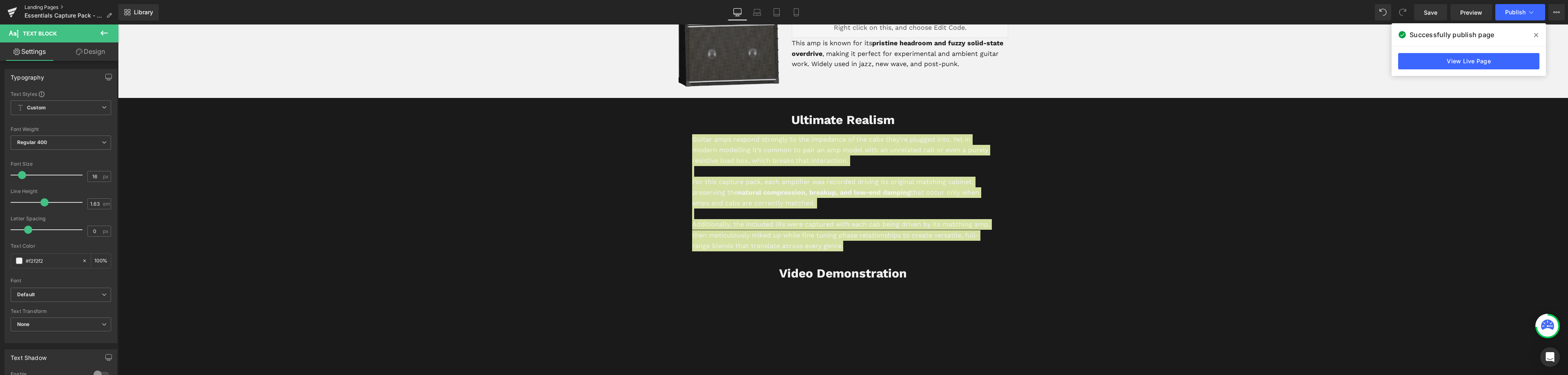
click at [35, 6] on link "Landing Pages" at bounding box center [72, 8] width 94 height 7
